Goal: Transaction & Acquisition: Book appointment/travel/reservation

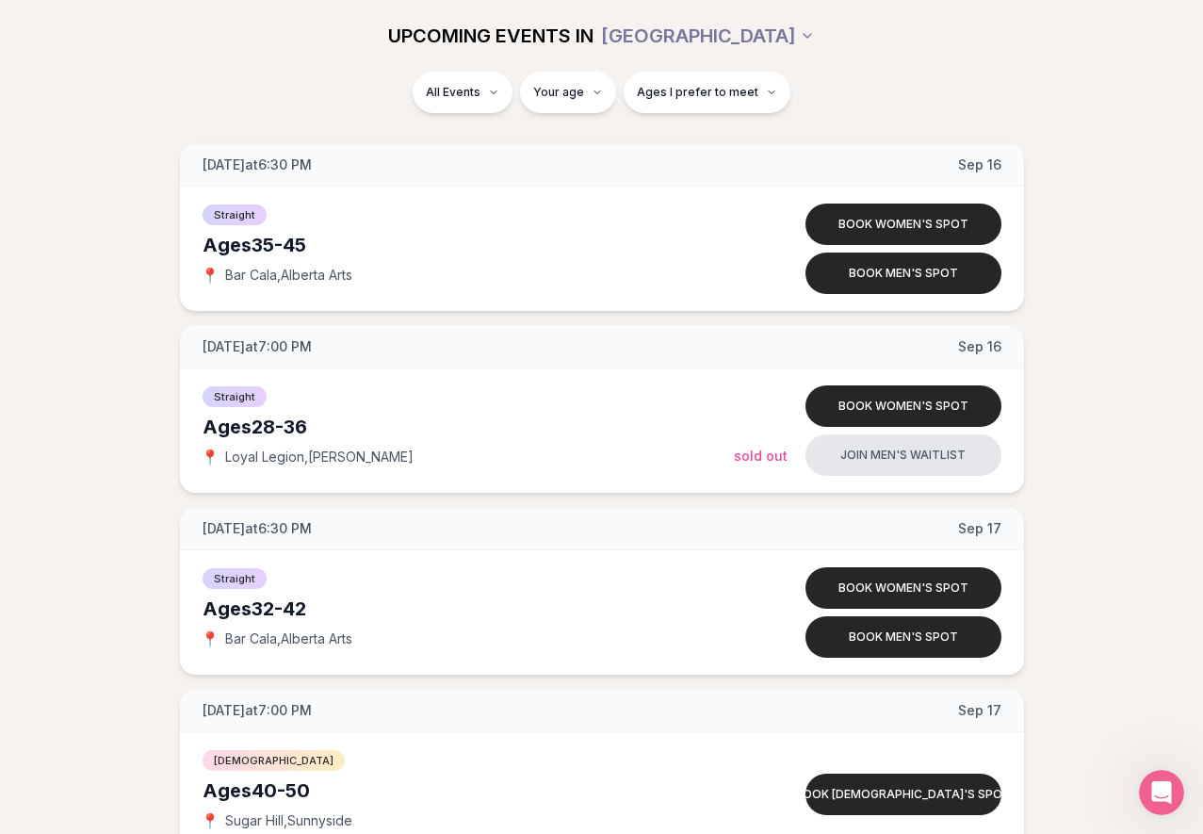
scroll to position [2794, 0]
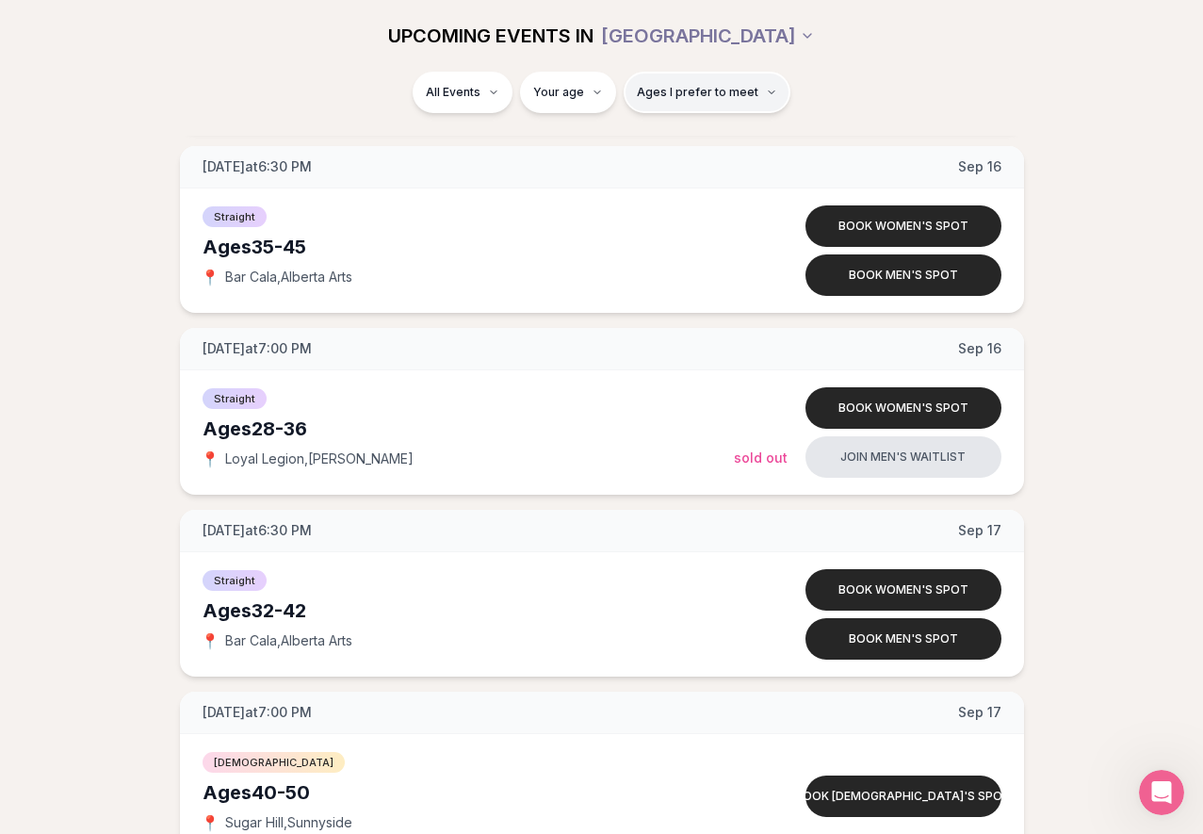
click at [737, 96] on span "Ages I prefer to meet" at bounding box center [698, 92] width 122 height 15
click at [721, 142] on div "Please enter your age first" at bounding box center [706, 146] width 166 height 34
click at [639, 151] on div "Please enter your age first" at bounding box center [706, 146] width 166 height 34
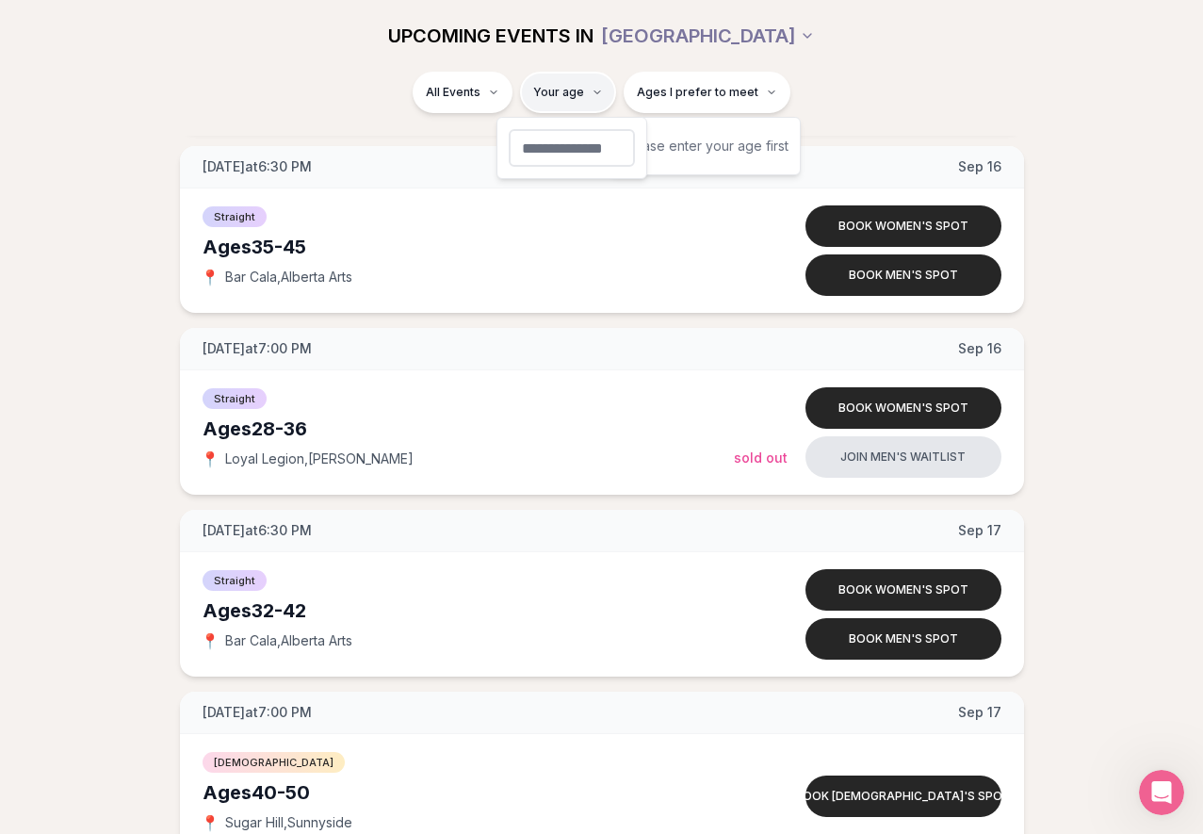
type input "**"
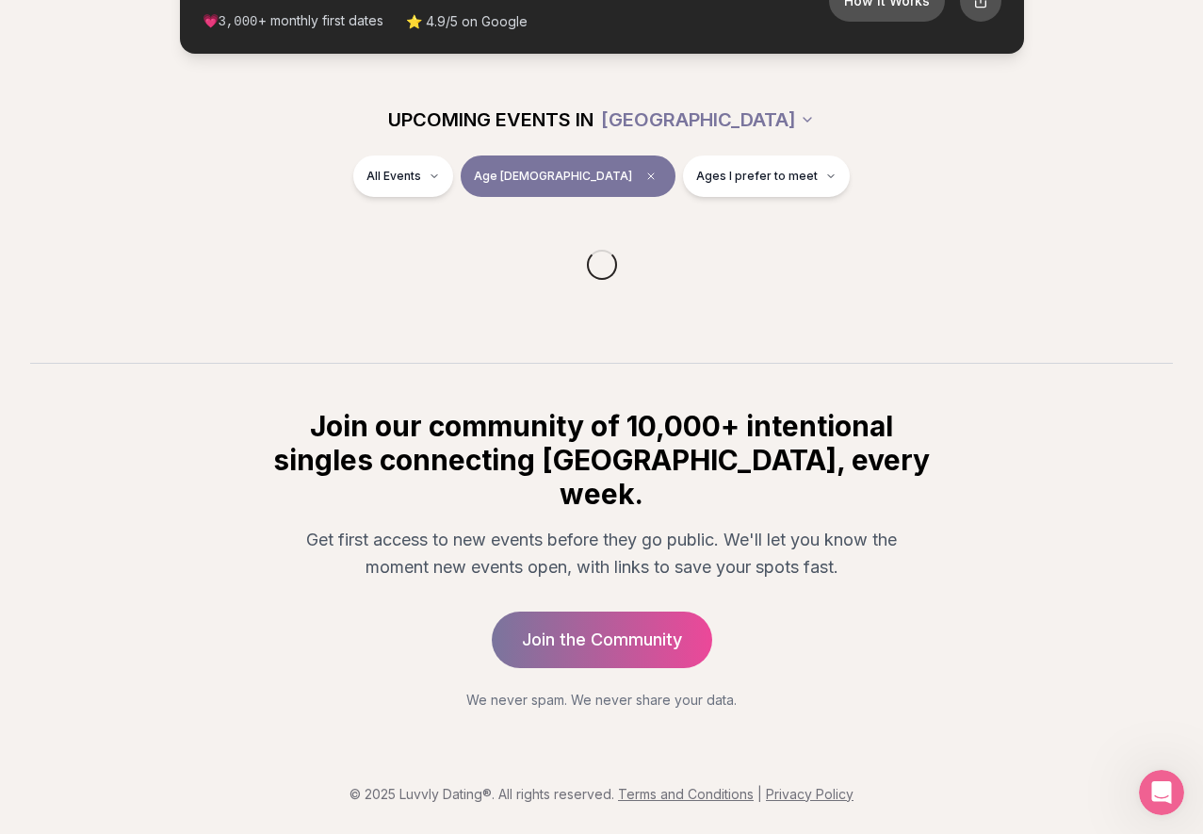
scroll to position [117, 0]
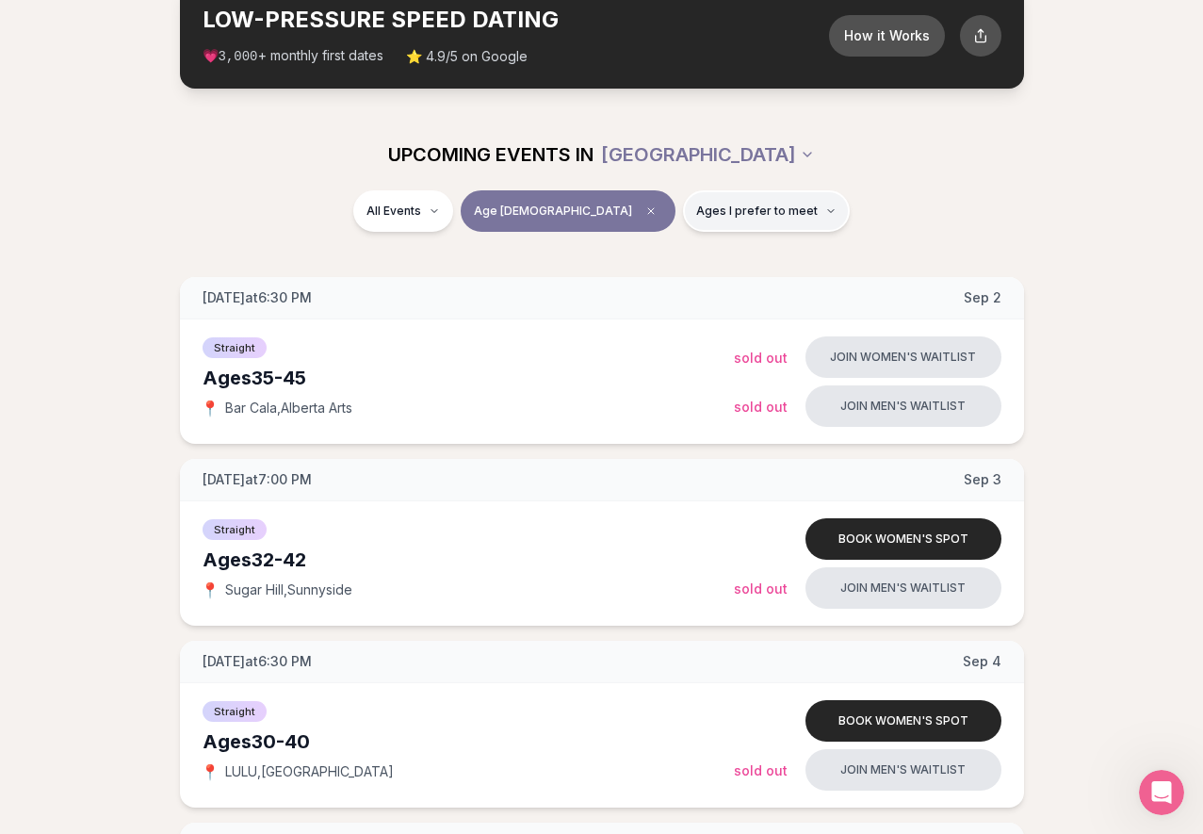
click at [709, 210] on span "Ages I prefer to meet" at bounding box center [757, 211] width 122 height 15
click at [635, 286] on button "Around my age" at bounding box center [630, 282] width 15 height 15
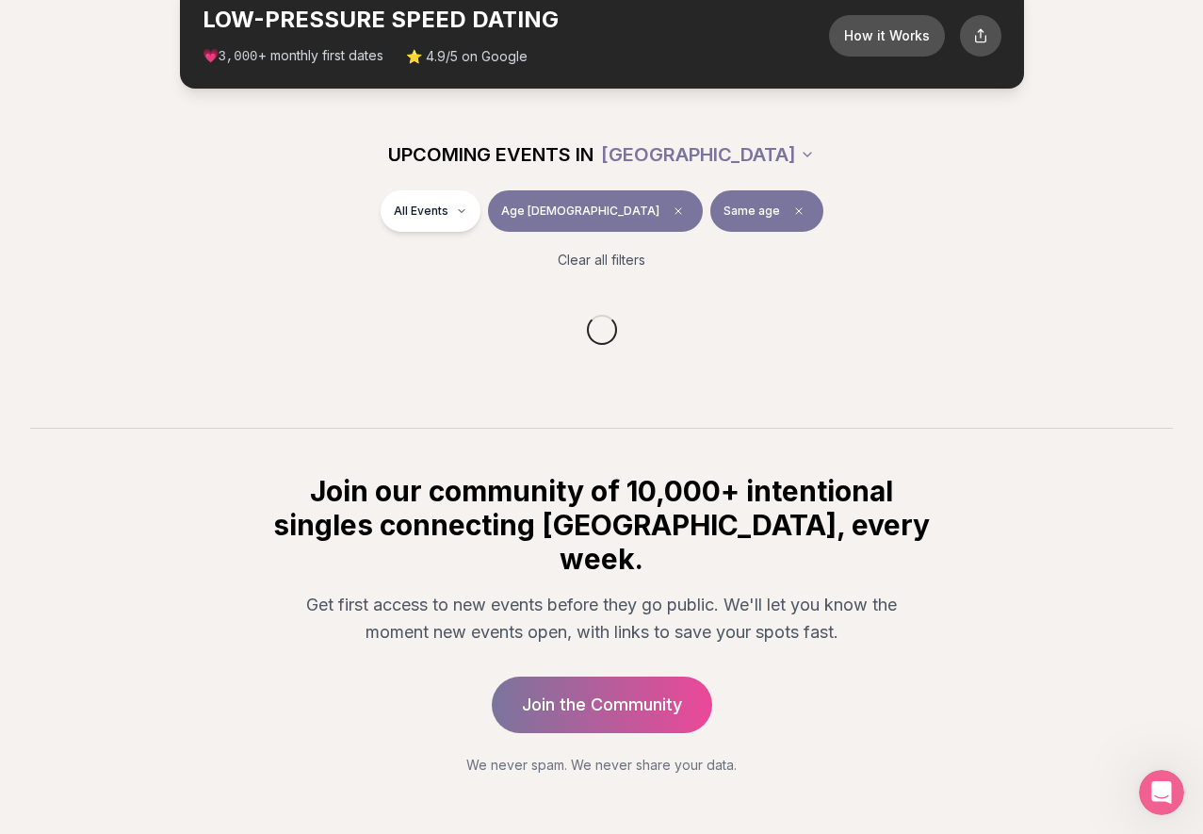
click at [862, 252] on div "All Events Age [DEMOGRAPHIC_DATA] Same age Clear all filters" at bounding box center [601, 237] width 1203 height 94
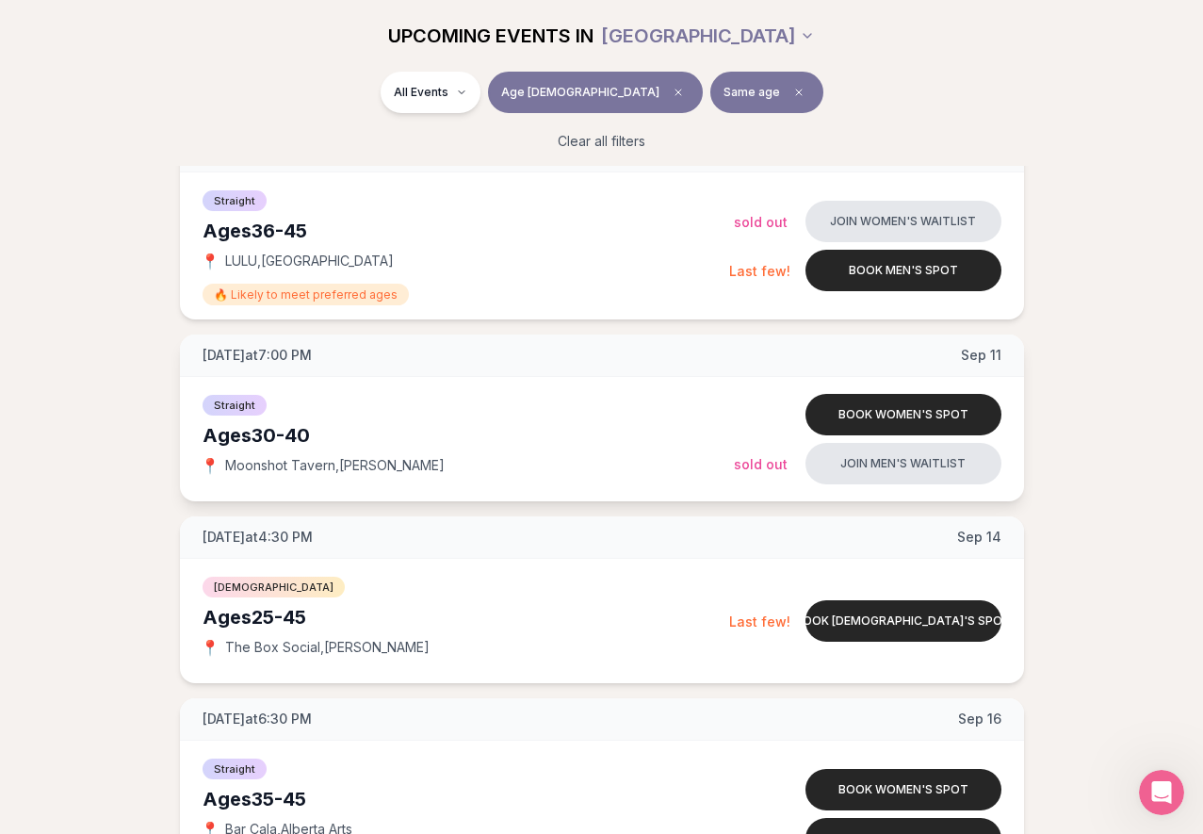
scroll to position [1472, 0]
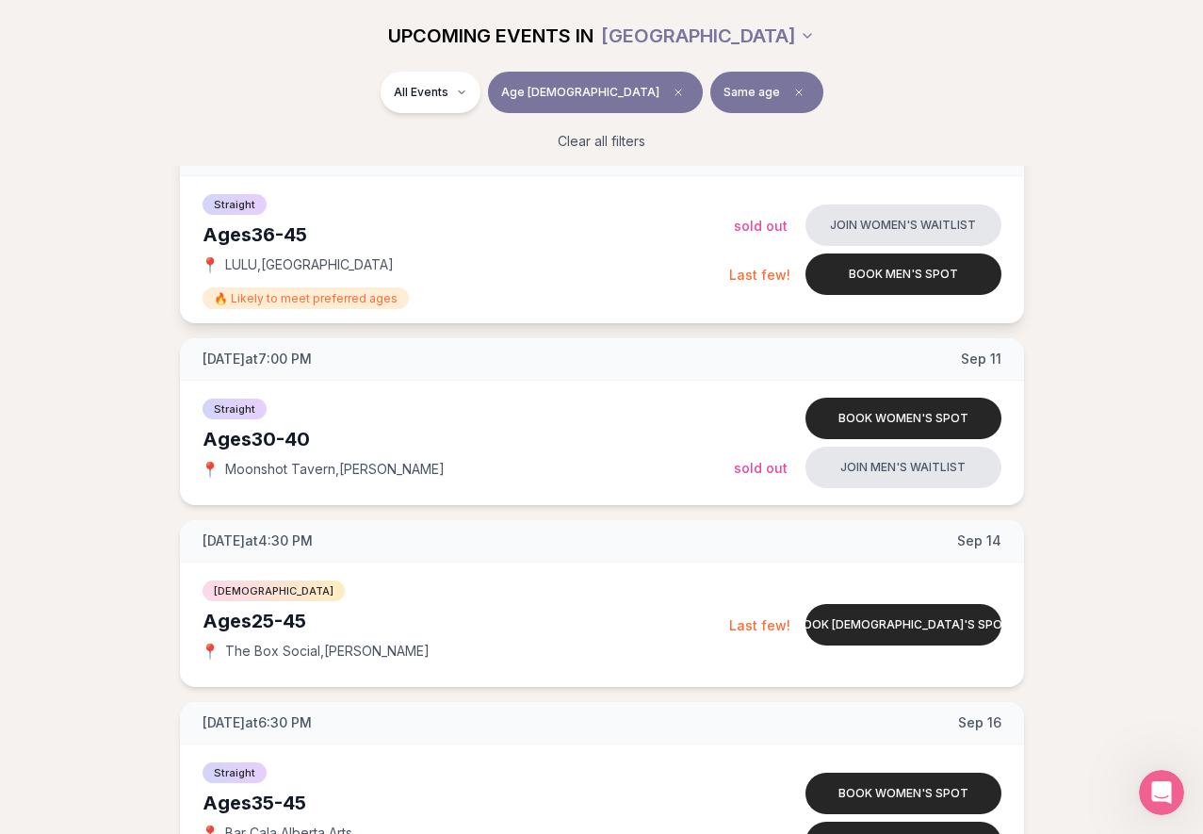
drag, startPoint x: 637, startPoint y: 291, endPoint x: 605, endPoint y: 290, distance: 32.0
click at [636, 291] on div "🔥 Likely to meet preferred ages" at bounding box center [466, 296] width 527 height 23
click at [320, 232] on div "Ages [DEMOGRAPHIC_DATA]" at bounding box center [466, 234] width 527 height 26
drag, startPoint x: 257, startPoint y: 238, endPoint x: 345, endPoint y: 250, distance: 88.4
click at [259, 238] on div "Ages [DEMOGRAPHIC_DATA]" at bounding box center [466, 234] width 527 height 26
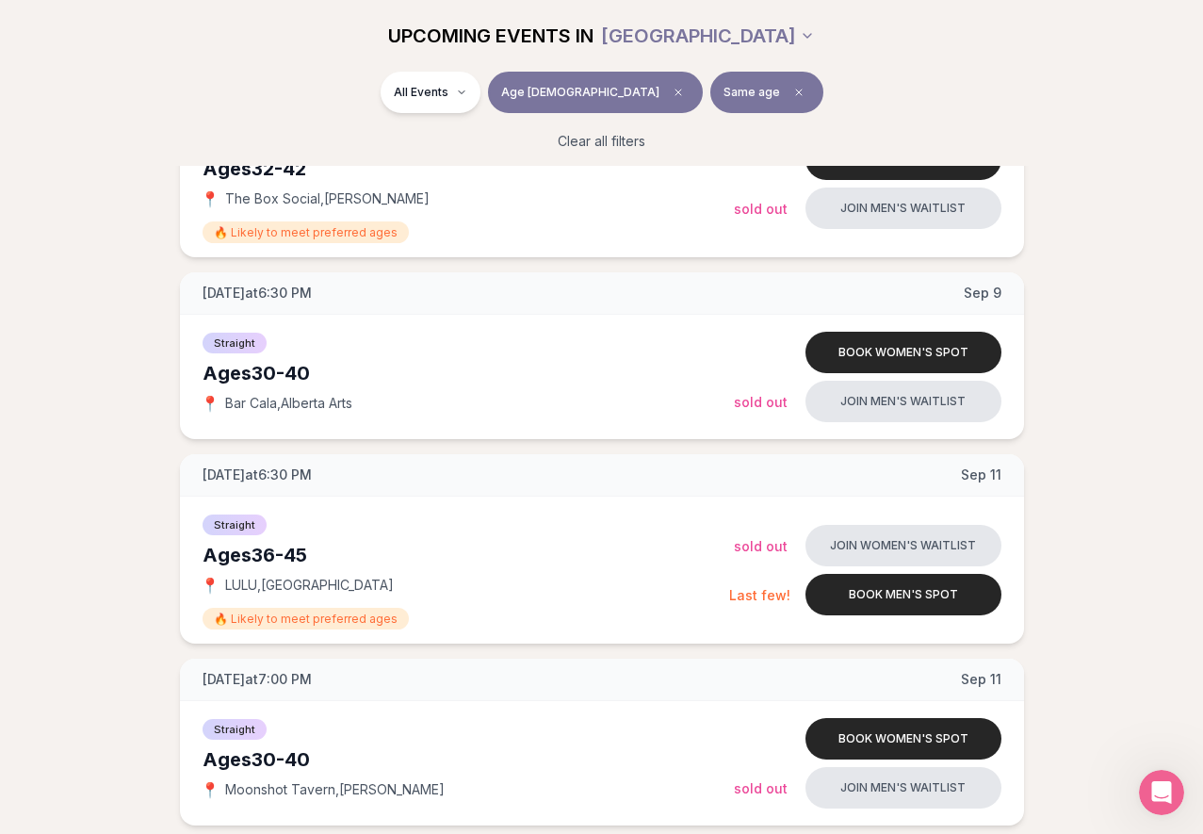
scroll to position [1150, 0]
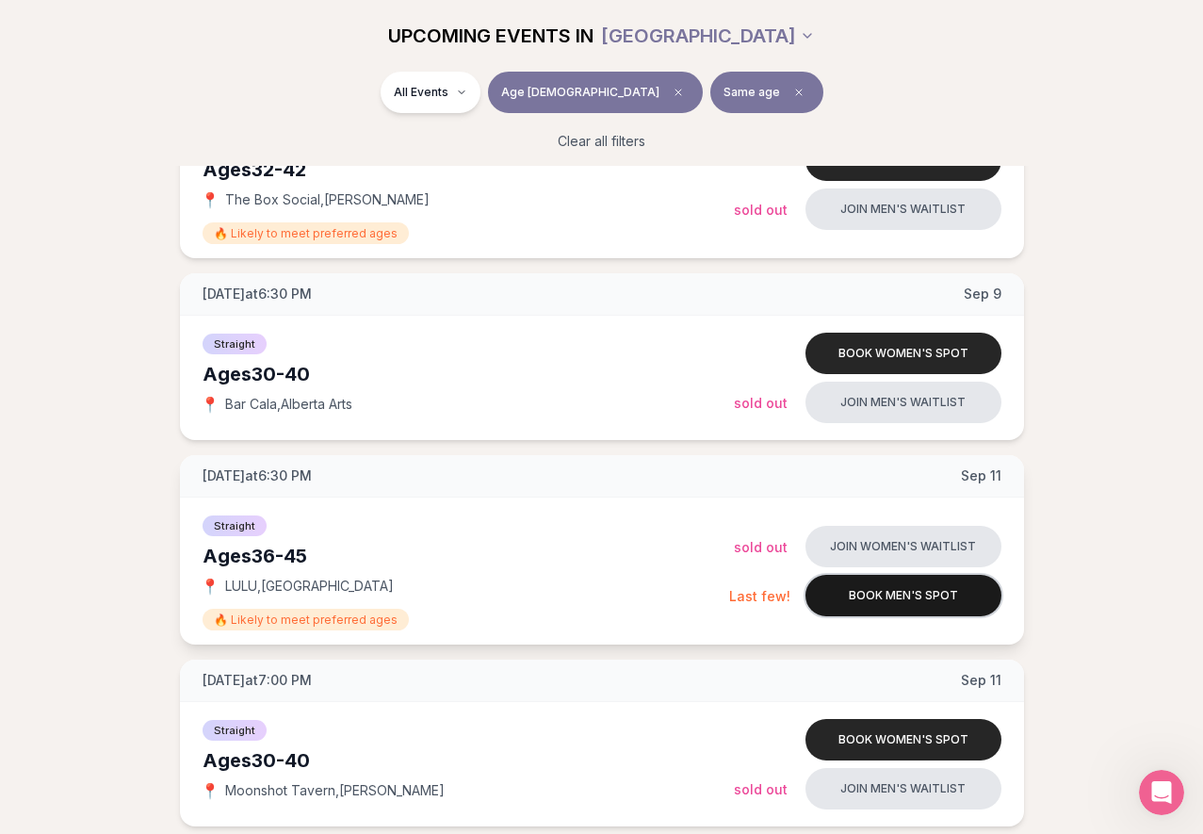
drag, startPoint x: 907, startPoint y: 599, endPoint x: 893, endPoint y: 597, distance: 14.3
click at [907, 599] on button "Book men's spot" at bounding box center [904, 595] width 196 height 41
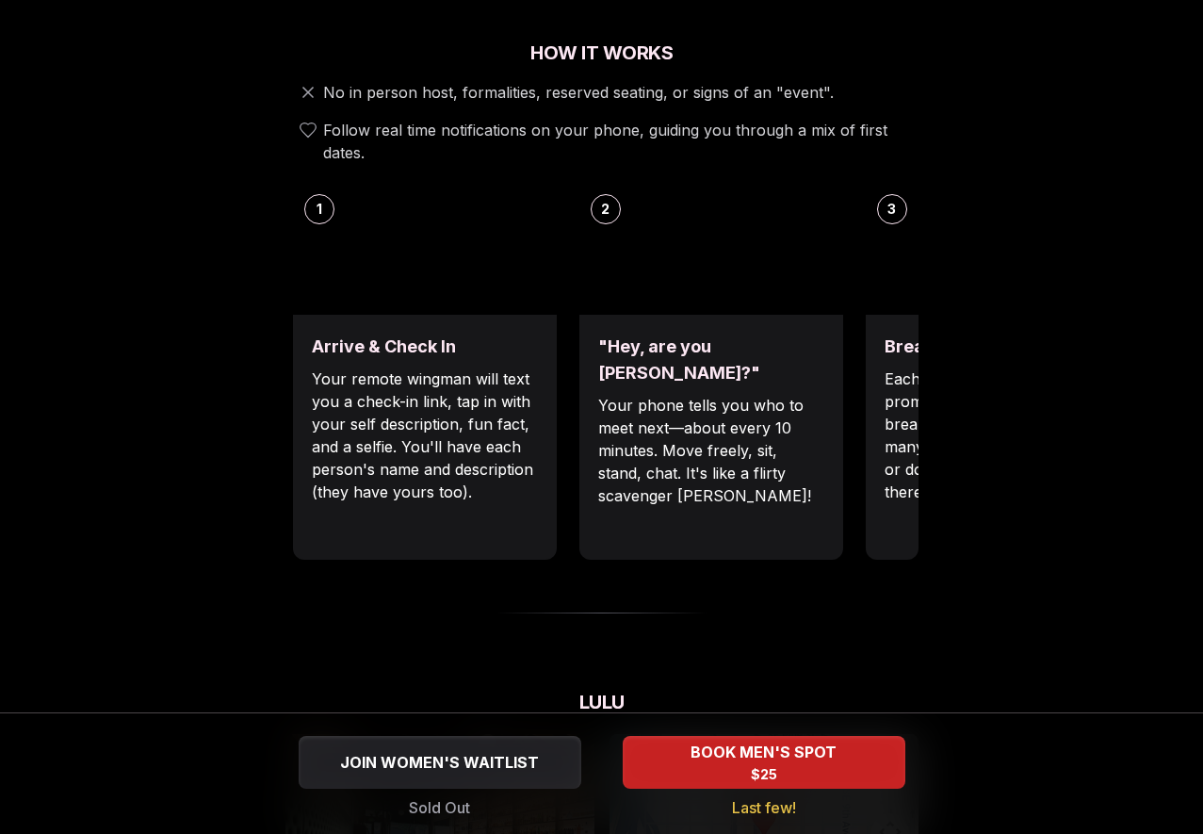
scroll to position [651, 0]
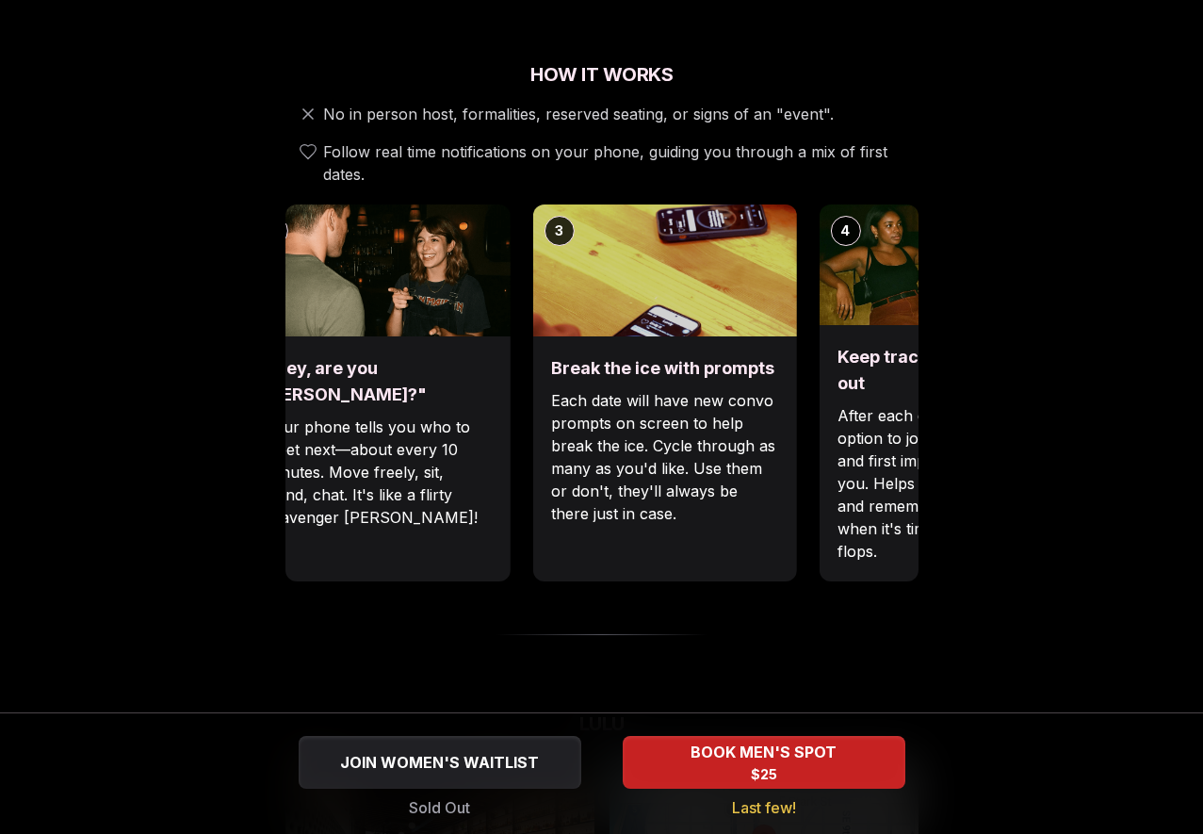
click at [551, 355] on h3 "Break the ice with prompts" at bounding box center [664, 368] width 226 height 26
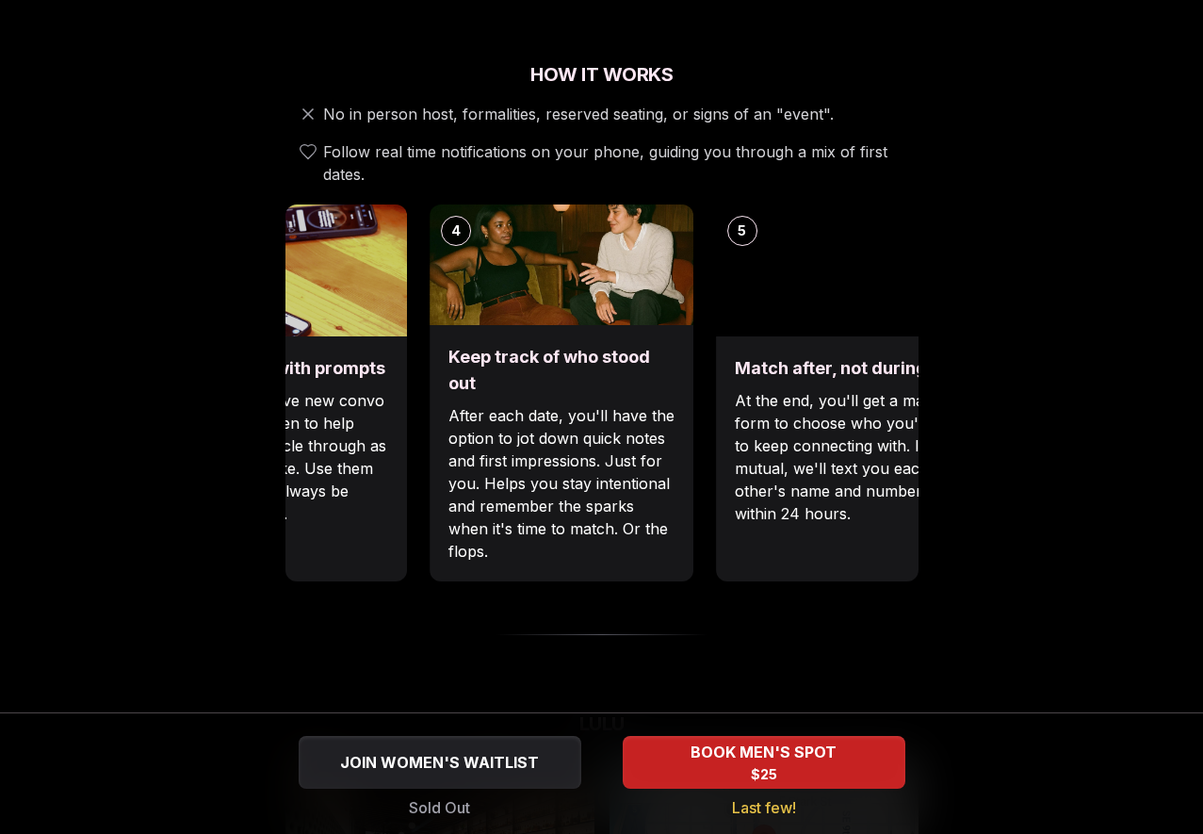
click at [388, 339] on div "Break the ice with prompts Each date will have new convo prompts on screen to h…" at bounding box center [275, 458] width 264 height 245
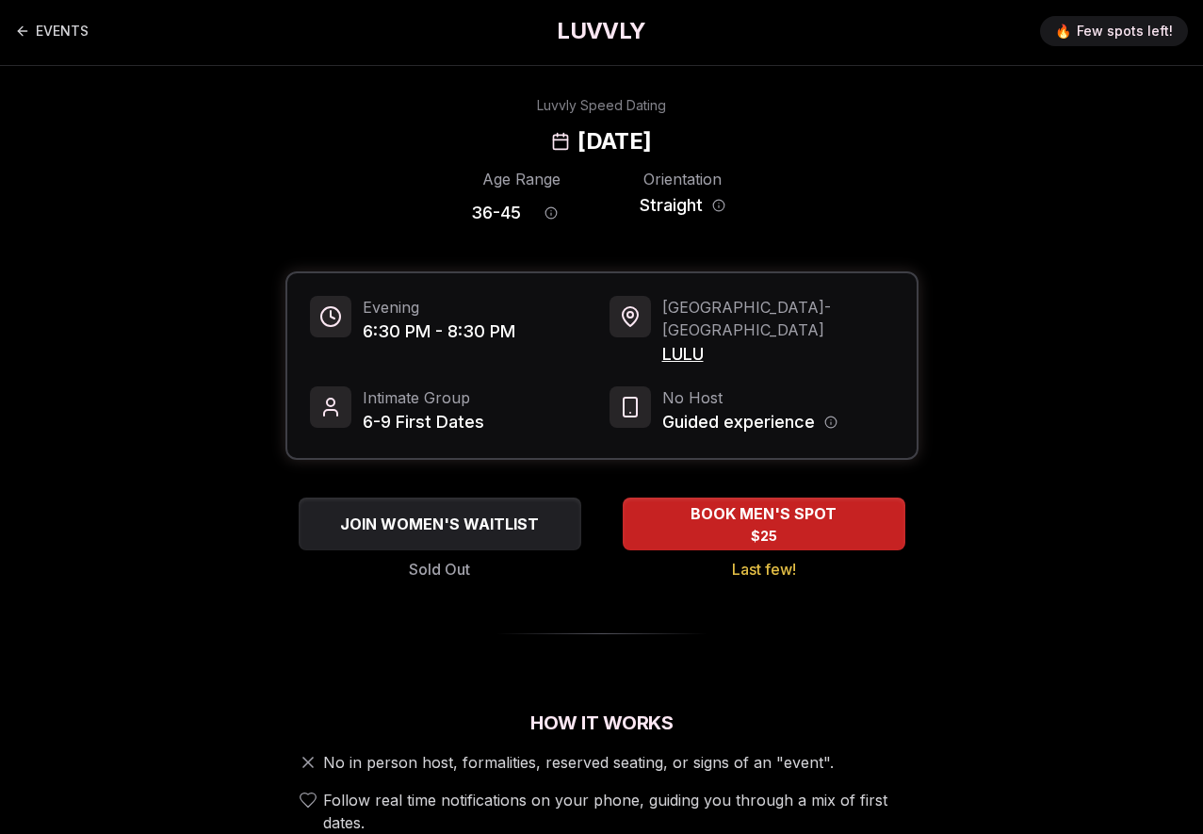
scroll to position [0, 0]
